Goal: Task Accomplishment & Management: Use online tool/utility

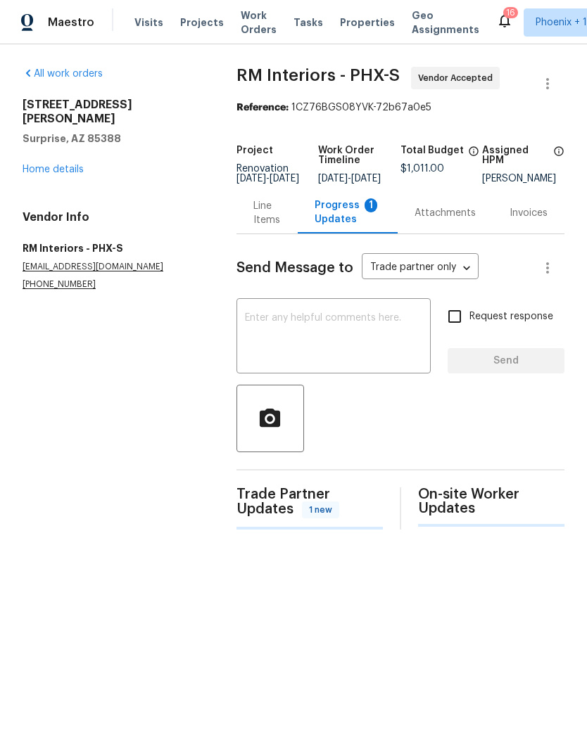
click at [264, 234] on div "Line Items" at bounding box center [266, 212] width 61 height 41
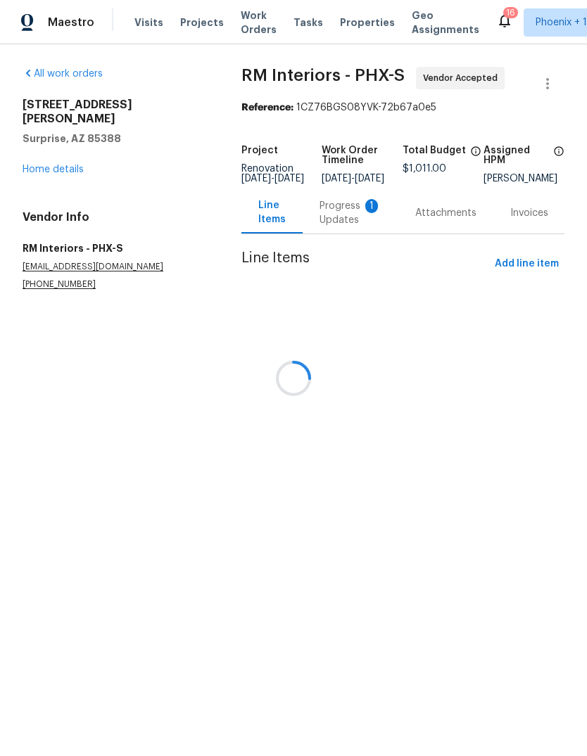
click at [335, 219] on div at bounding box center [293, 378] width 587 height 756
click at [345, 229] on div at bounding box center [293, 378] width 587 height 756
click at [330, 226] on div at bounding box center [293, 378] width 587 height 756
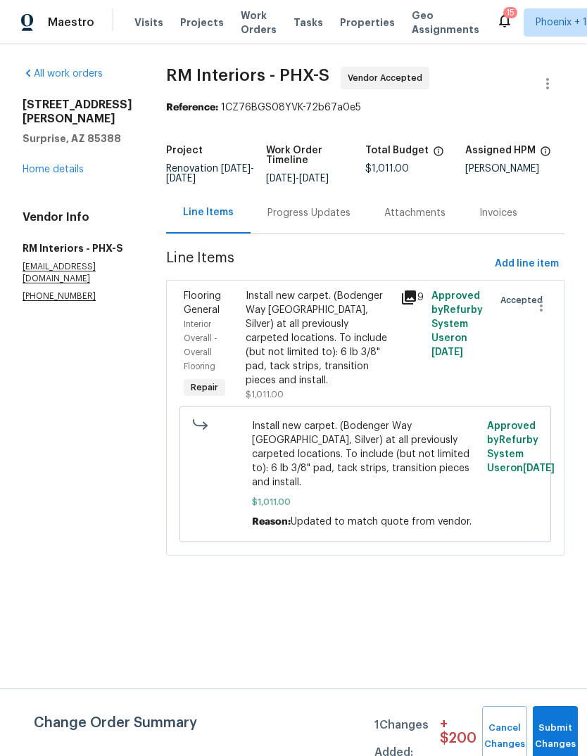
click at [310, 217] on div "Progress Updates" at bounding box center [308, 213] width 83 height 14
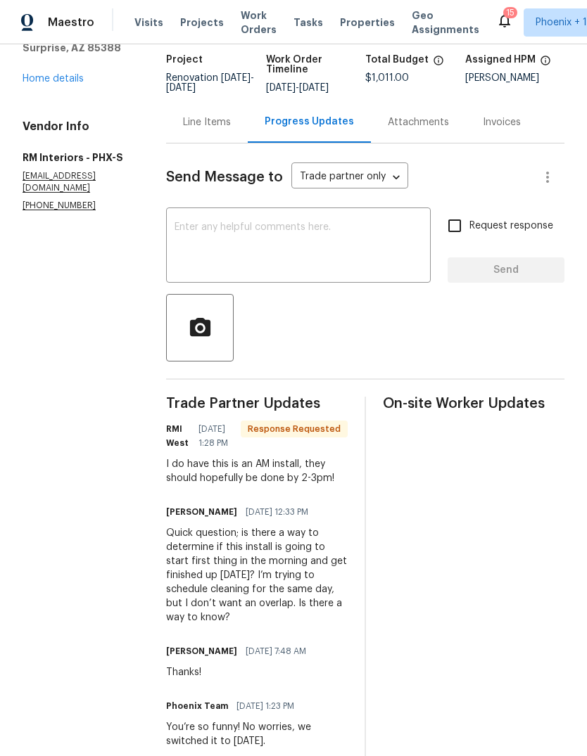
scroll to position [92, 0]
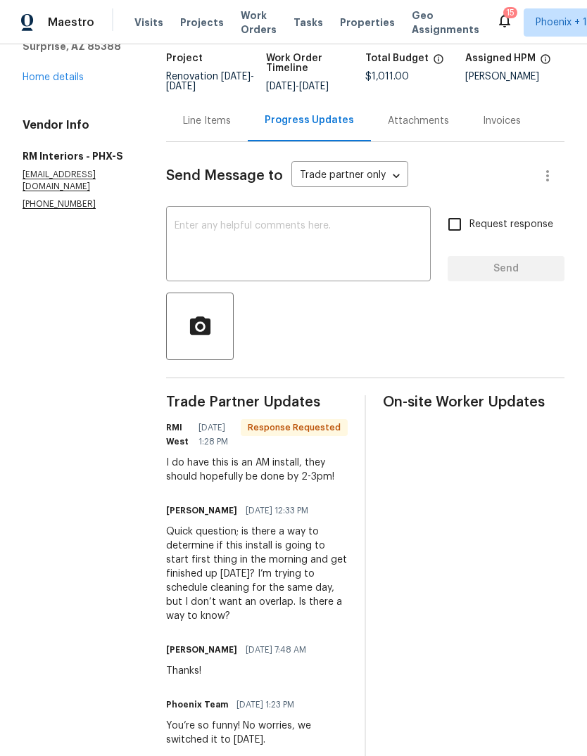
click at [354, 240] on textarea at bounding box center [298, 245] width 248 height 49
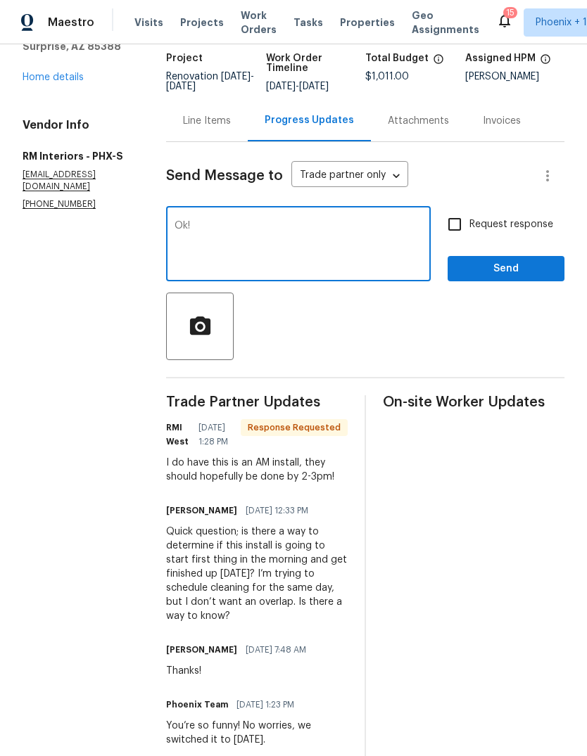
type textarea "Ok!"
click at [511, 274] on span "Send" at bounding box center [506, 269] width 94 height 18
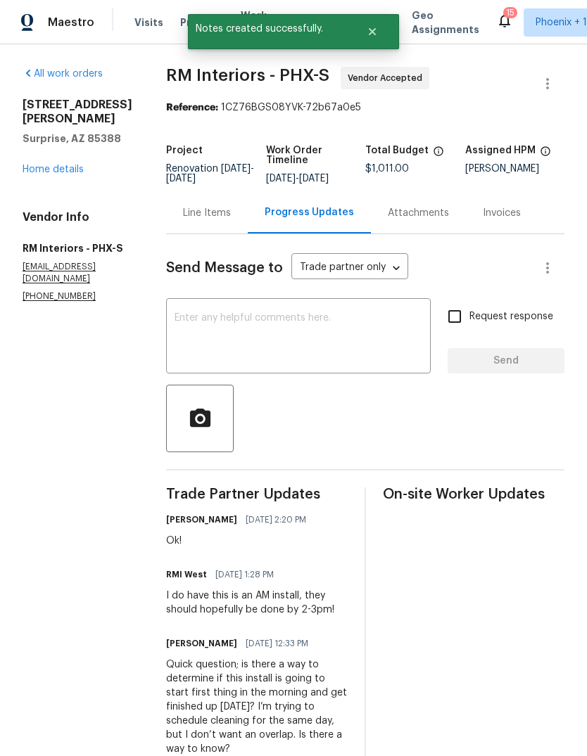
scroll to position [0, 0]
click at [201, 223] on div "Line Items" at bounding box center [207, 212] width 82 height 41
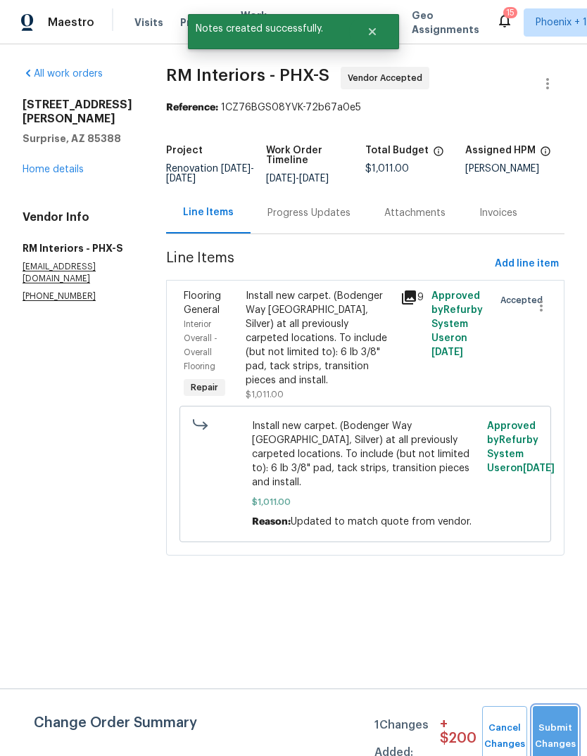
click at [555, 731] on button "Submit Changes" at bounding box center [554, 736] width 45 height 60
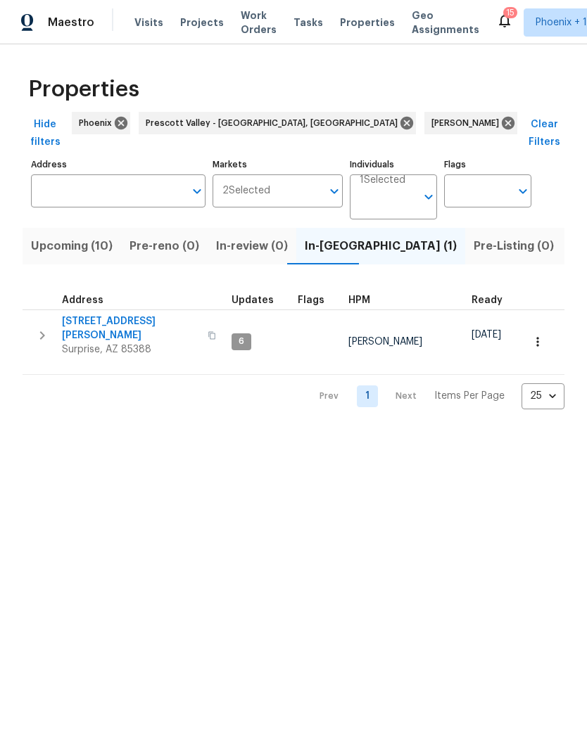
click at [78, 237] on span "Upcoming (10)" at bounding box center [72, 246] width 82 height 20
